Goal: Use online tool/utility: Use online tool/utility

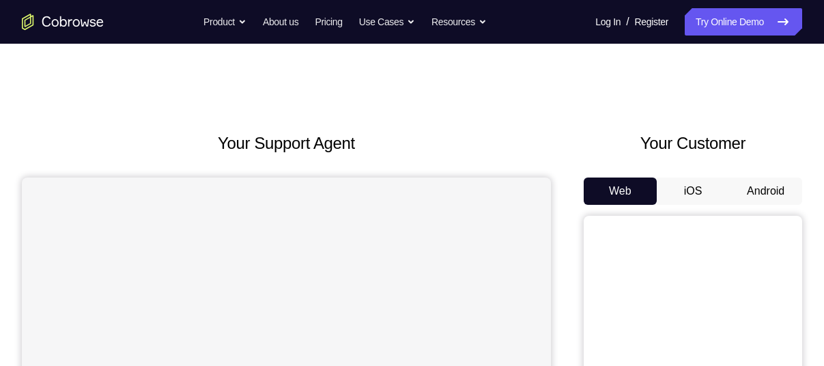
click at [747, 192] on button "Android" at bounding box center [765, 190] width 73 height 27
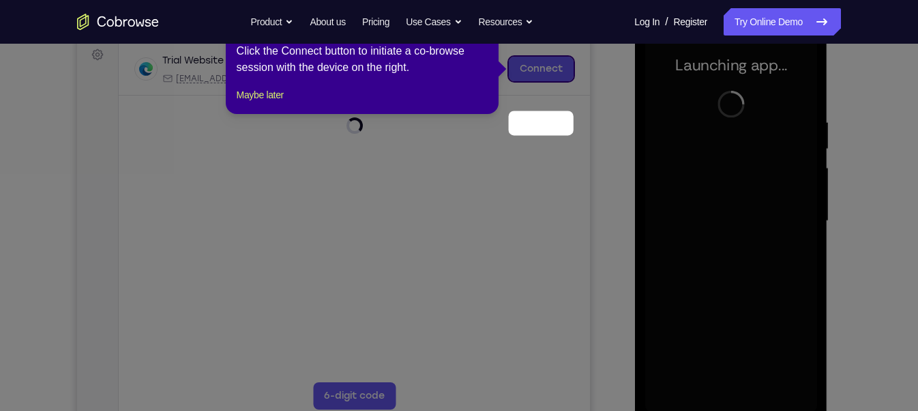
scroll to position [151, 0]
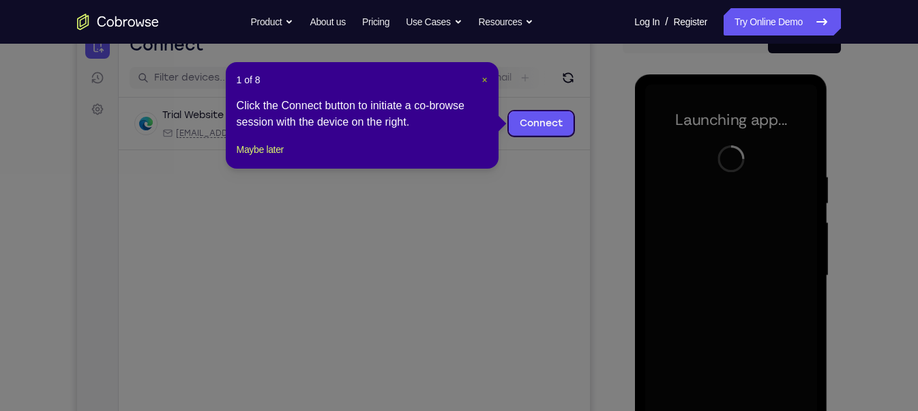
click at [484, 81] on span "×" at bounding box center [484, 79] width 5 height 11
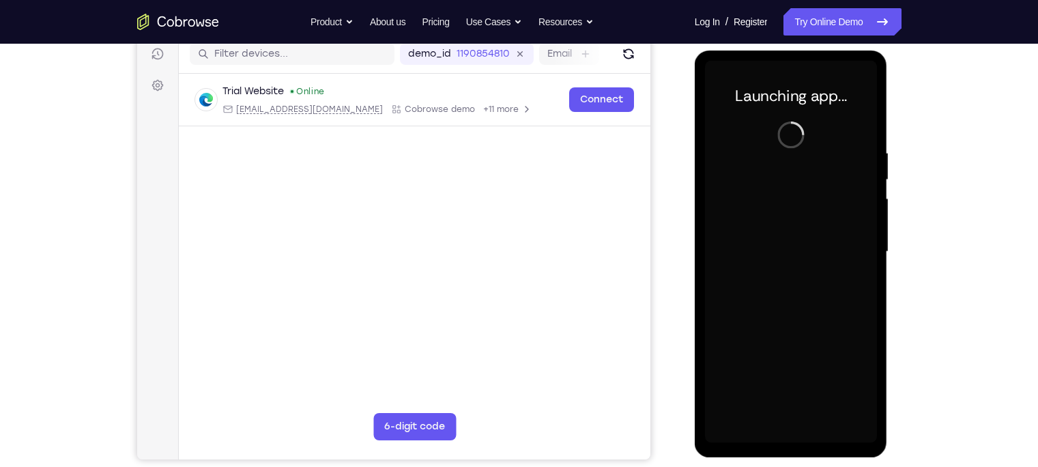
scroll to position [173, 0]
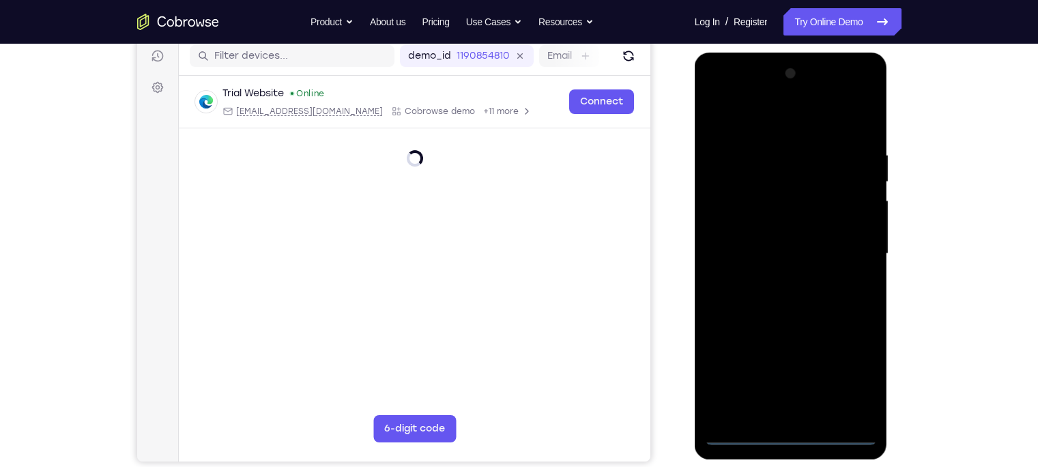
click at [787, 365] on div at bounding box center [791, 254] width 172 height 382
click at [823, 365] on div at bounding box center [791, 254] width 172 height 382
click at [777, 93] on div at bounding box center [791, 254] width 172 height 382
click at [756, 138] on div at bounding box center [791, 254] width 172 height 382
click at [744, 202] on div at bounding box center [791, 254] width 172 height 382
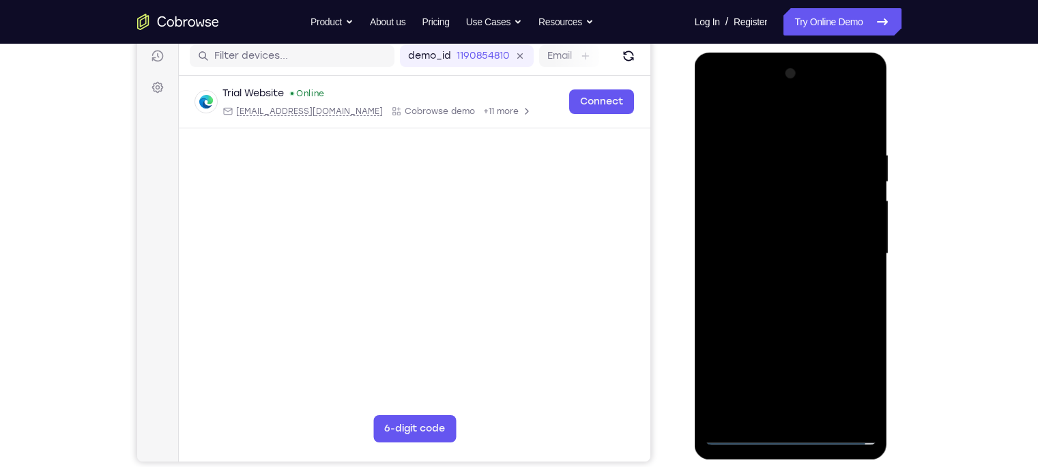
click at [740, 205] on div at bounding box center [791, 254] width 172 height 382
click at [776, 281] on div at bounding box center [791, 254] width 172 height 382
click at [778, 237] on div at bounding box center [791, 254] width 172 height 382
click at [760, 231] on div at bounding box center [791, 254] width 172 height 382
click at [777, 247] on div at bounding box center [791, 254] width 172 height 382
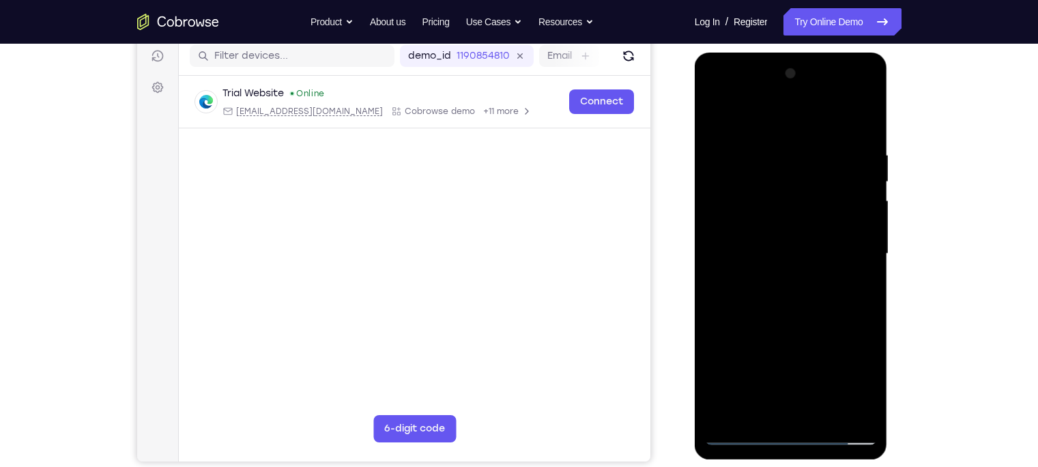
click at [796, 298] on div at bounding box center [791, 254] width 172 height 382
click at [797, 297] on div at bounding box center [791, 254] width 172 height 382
click at [802, 298] on div at bounding box center [791, 254] width 172 height 382
drag, startPoint x: 784, startPoint y: 119, endPoint x: 805, endPoint y: 69, distance: 54.5
click at [805, 69] on div at bounding box center [791, 254] width 172 height 382
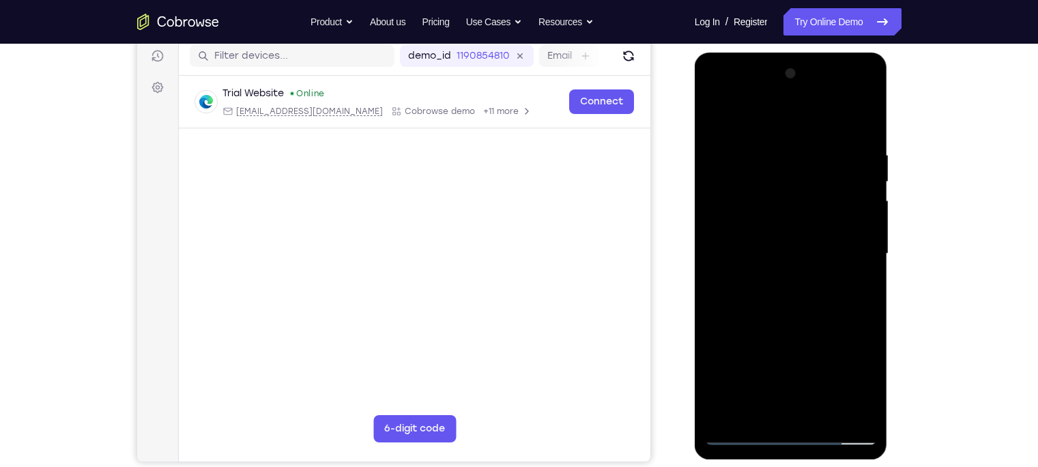
click at [823, 141] on div at bounding box center [791, 254] width 172 height 382
click at [778, 295] on div at bounding box center [791, 254] width 172 height 382
click at [823, 270] on div at bounding box center [791, 254] width 172 height 382
click at [823, 145] on div at bounding box center [791, 254] width 172 height 382
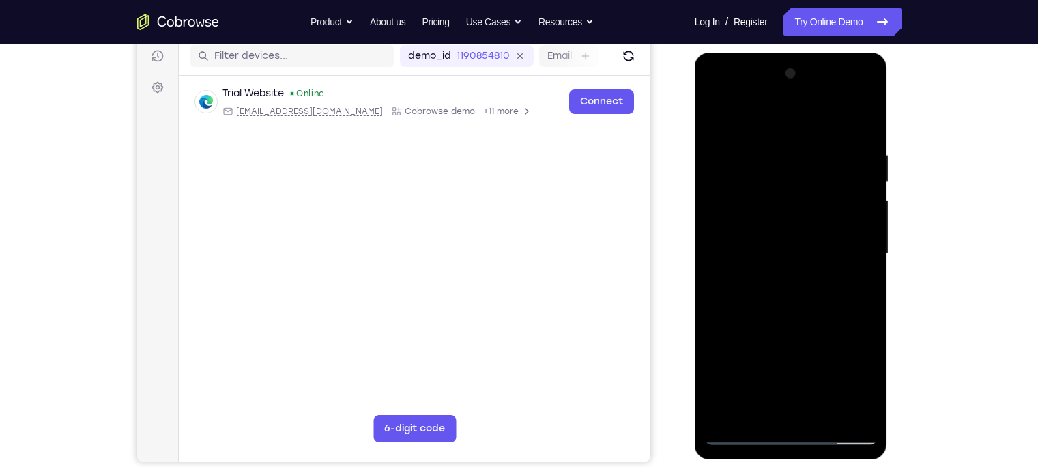
drag, startPoint x: 820, startPoint y: 127, endPoint x: 831, endPoint y: 289, distance: 162.1
click at [823, 289] on div at bounding box center [791, 254] width 172 height 382
click at [823, 141] on div at bounding box center [791, 254] width 172 height 382
click at [809, 309] on div at bounding box center [791, 254] width 172 height 382
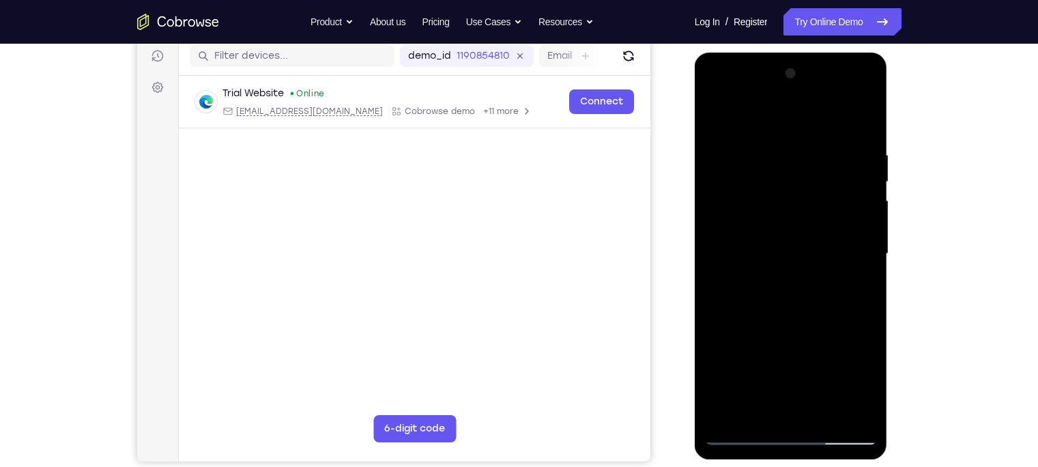
click at [823, 365] on div at bounding box center [791, 254] width 172 height 382
click at [812, 319] on div at bounding box center [791, 254] width 172 height 382
click at [812, 291] on div at bounding box center [791, 254] width 172 height 382
click at [720, 365] on div at bounding box center [791, 254] width 172 height 382
click at [727, 365] on div at bounding box center [791, 254] width 172 height 382
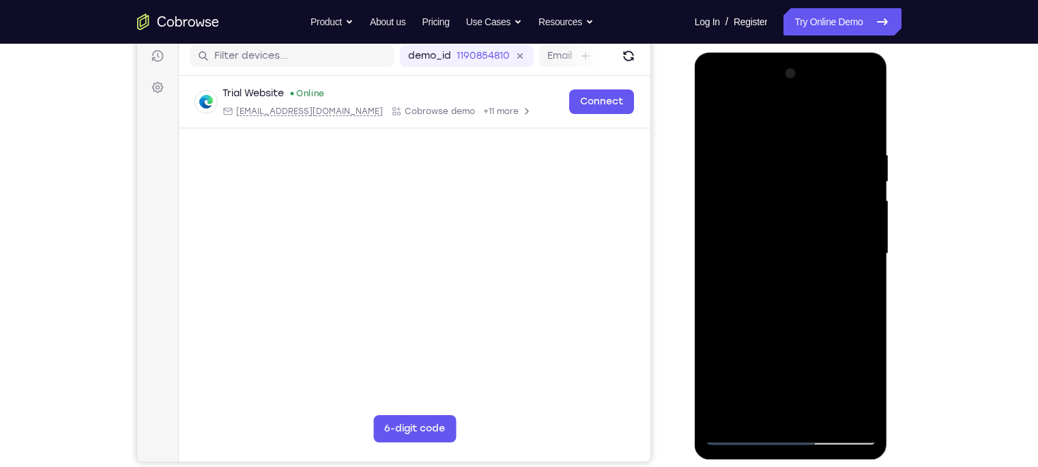
click at [823, 365] on div at bounding box center [791, 254] width 172 height 382
click at [812, 305] on div at bounding box center [791, 254] width 172 height 382
click at [719, 121] on div at bounding box center [791, 254] width 172 height 382
click at [805, 267] on div at bounding box center [791, 254] width 172 height 382
click at [715, 120] on div at bounding box center [791, 254] width 172 height 382
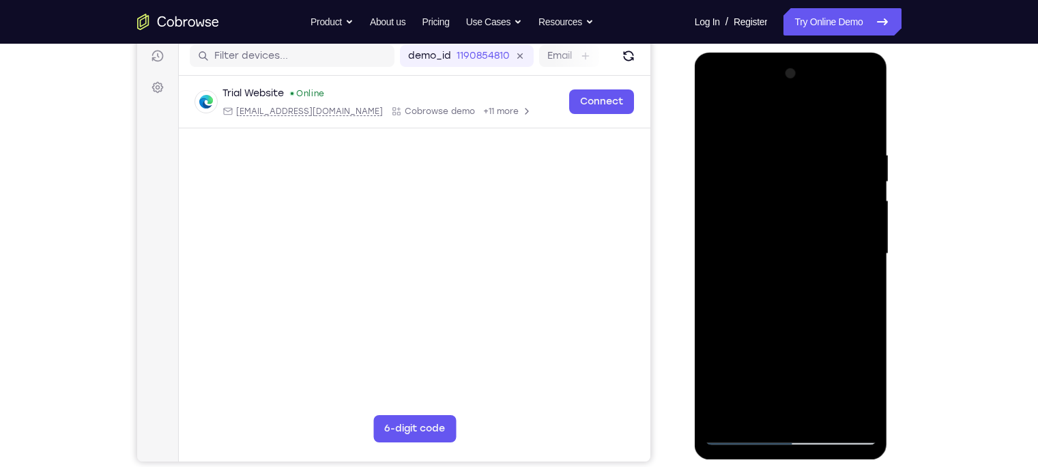
click at [721, 115] on div at bounding box center [791, 254] width 172 height 382
click at [769, 150] on div at bounding box center [791, 254] width 172 height 382
click at [823, 237] on div at bounding box center [791, 254] width 172 height 382
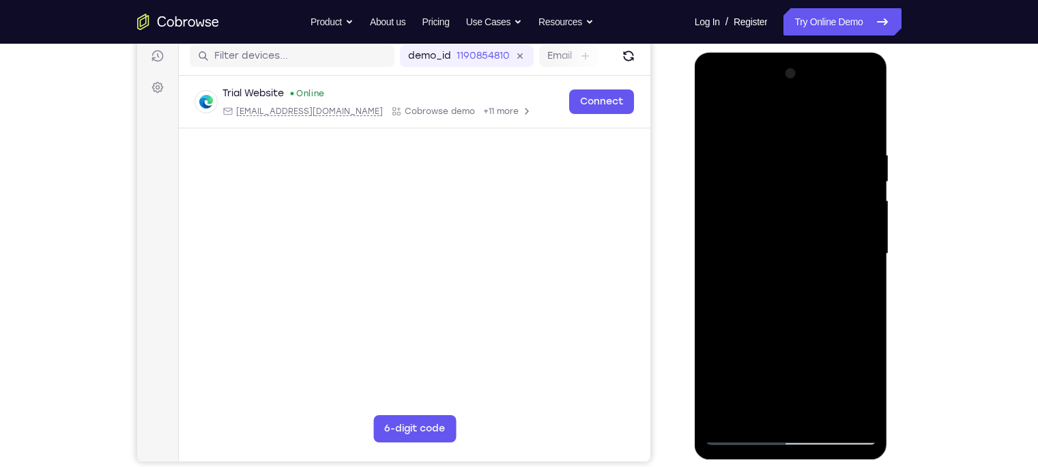
click at [823, 237] on div at bounding box center [791, 254] width 172 height 382
click at [823, 215] on div at bounding box center [791, 254] width 172 height 382
click at [823, 230] on div at bounding box center [791, 254] width 172 height 382
click at [823, 251] on div at bounding box center [791, 254] width 172 height 382
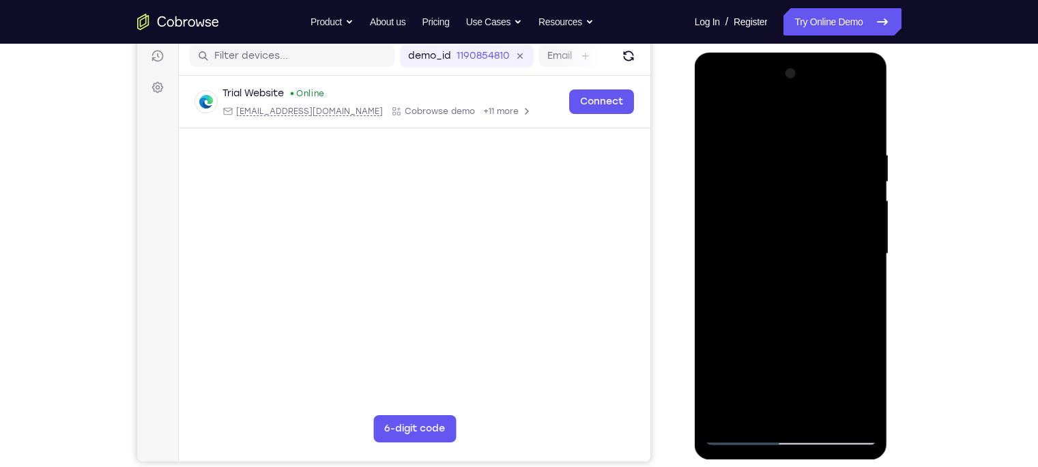
click at [823, 251] on div at bounding box center [791, 254] width 172 height 382
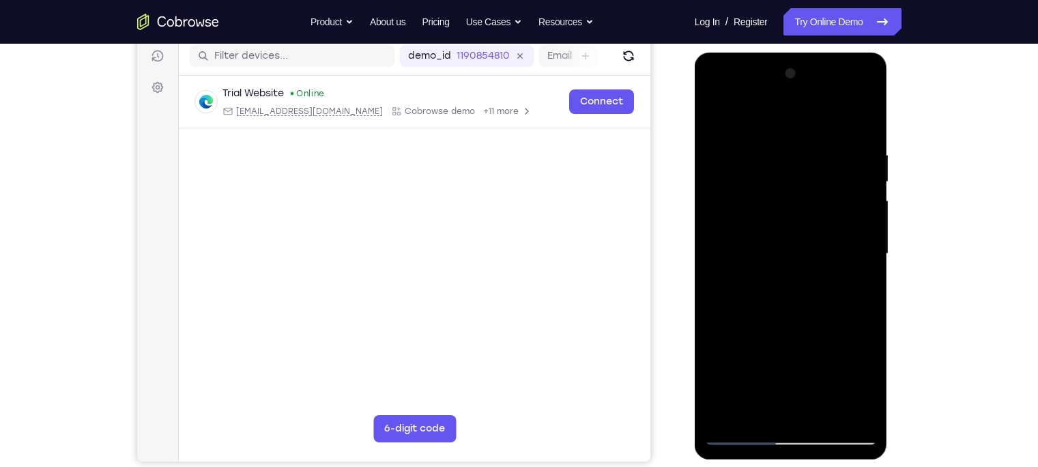
click at [823, 251] on div at bounding box center [791, 254] width 172 height 382
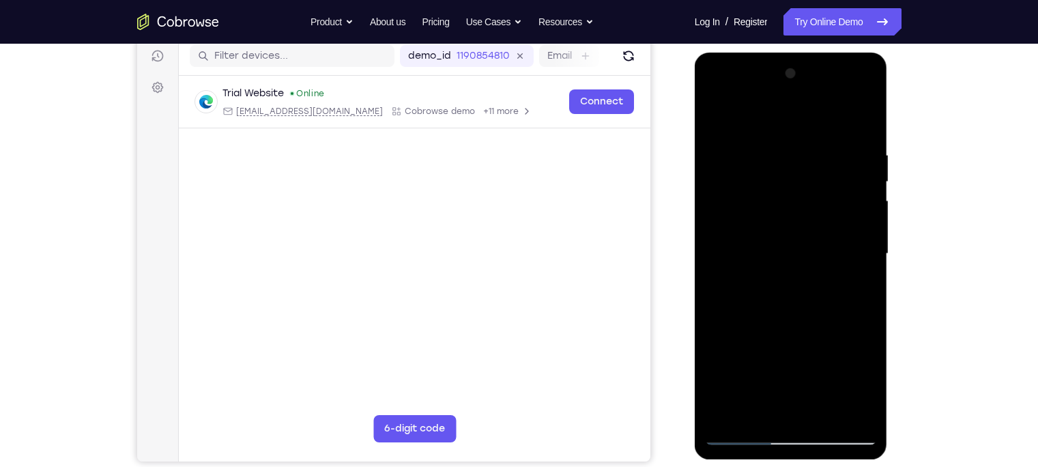
click at [823, 251] on div at bounding box center [791, 254] width 172 height 382
drag, startPoint x: 860, startPoint y: 251, endPoint x: 756, endPoint y: 273, distance: 106.7
click at [756, 273] on div at bounding box center [791, 254] width 172 height 382
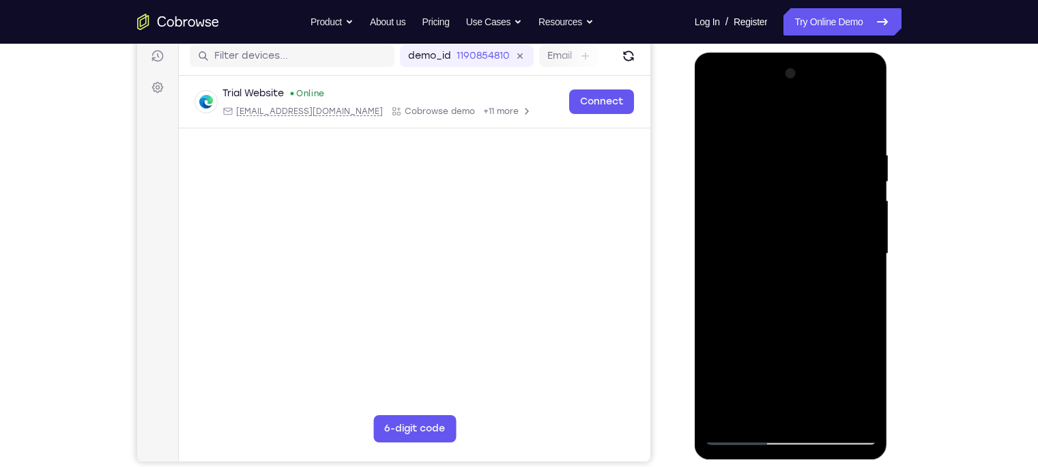
click at [823, 254] on div at bounding box center [791, 254] width 172 height 382
click at [823, 256] on div at bounding box center [791, 254] width 172 height 382
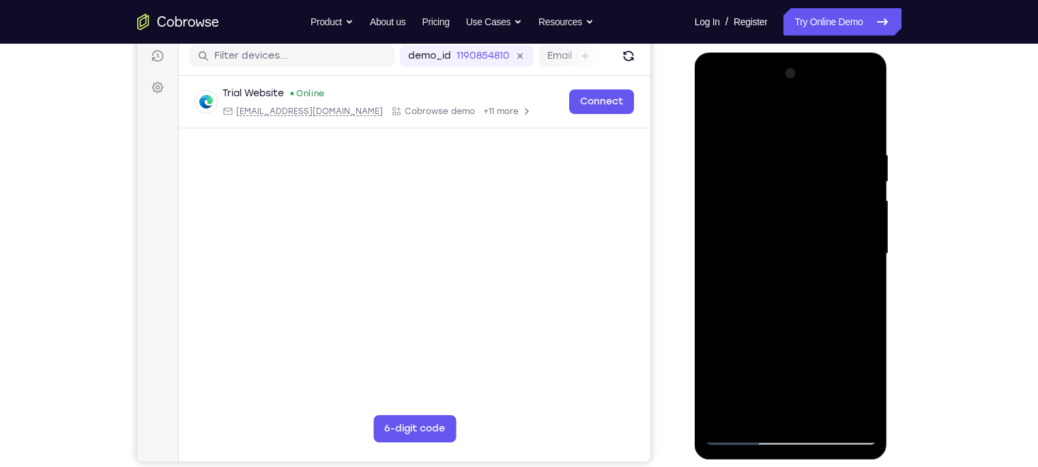
click at [823, 256] on div at bounding box center [791, 254] width 172 height 382
click at [822, 244] on div at bounding box center [791, 254] width 172 height 382
click at [724, 281] on div at bounding box center [791, 254] width 172 height 382
click at [823, 265] on div at bounding box center [791, 254] width 172 height 382
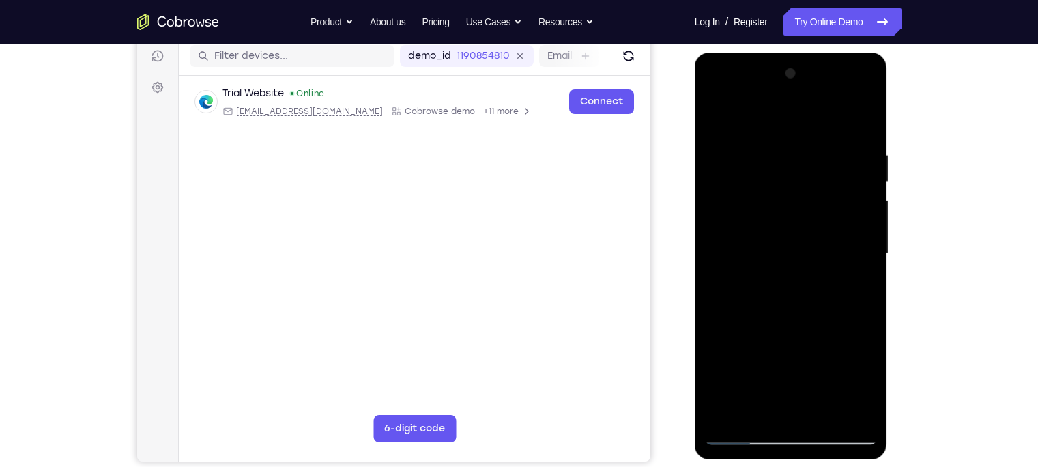
click at [823, 265] on div at bounding box center [791, 254] width 172 height 382
drag, startPoint x: 860, startPoint y: 265, endPoint x: 676, endPoint y: 293, distance: 187.0
click at [695, 293] on html "Online web based iOS Simulators and Android Emulators. Run iPhone, iPad, Mobile…" at bounding box center [792, 257] width 194 height 409
click at [823, 252] on div at bounding box center [791, 254] width 172 height 382
drag, startPoint x: 864, startPoint y: 252, endPoint x: 708, endPoint y: 270, distance: 157.3
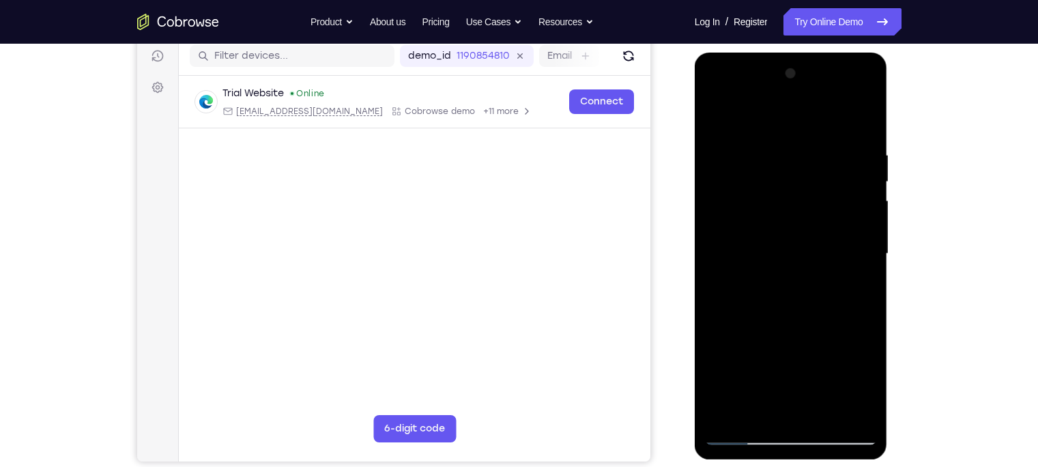
click at [708, 270] on div at bounding box center [791, 254] width 172 height 382
click at [823, 205] on div at bounding box center [791, 254] width 172 height 382
click at [823, 119] on div at bounding box center [791, 254] width 172 height 382
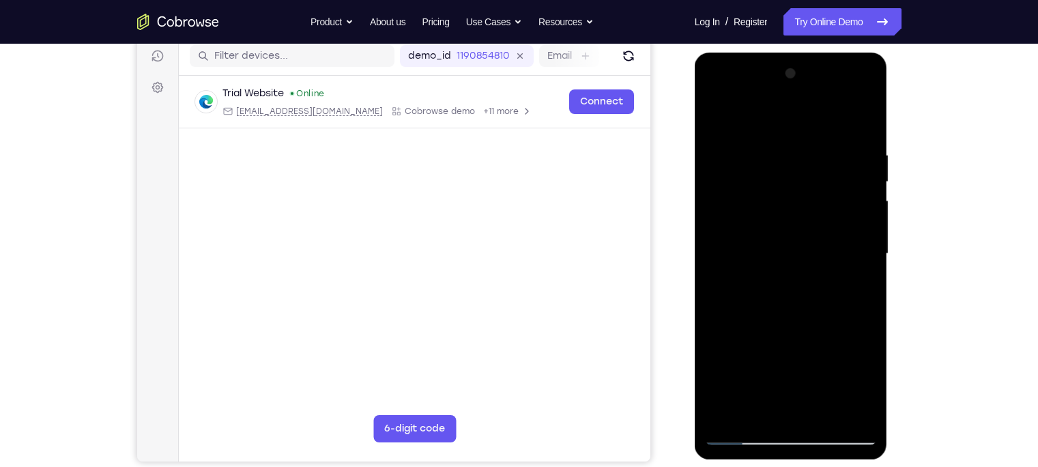
drag, startPoint x: 817, startPoint y: 345, endPoint x: 822, endPoint y: 227, distance: 118.1
click at [822, 227] on div at bounding box center [791, 254] width 172 height 382
click at [823, 199] on div at bounding box center [791, 254] width 172 height 382
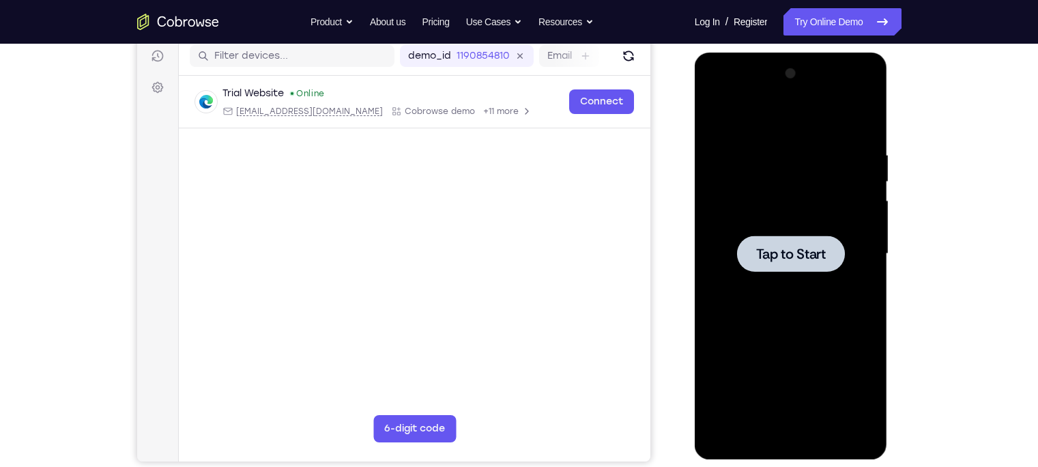
click at [807, 237] on div at bounding box center [791, 253] width 108 height 36
